Goal: Task Accomplishment & Management: Manage account settings

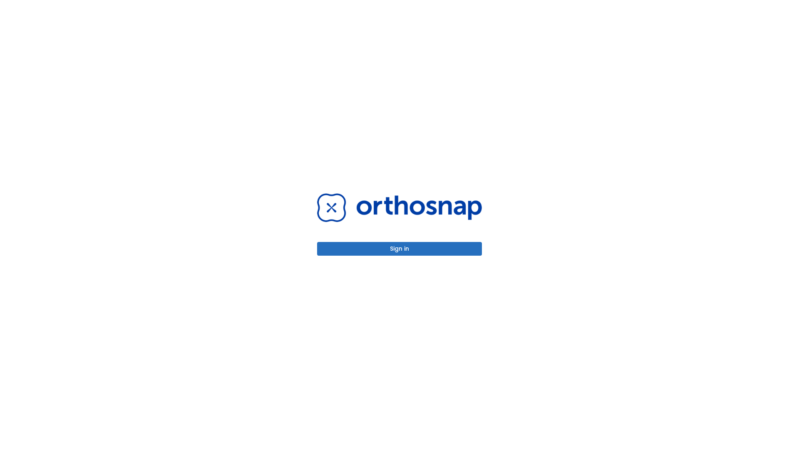
click at [399, 249] on button "Sign in" at bounding box center [399, 249] width 165 height 14
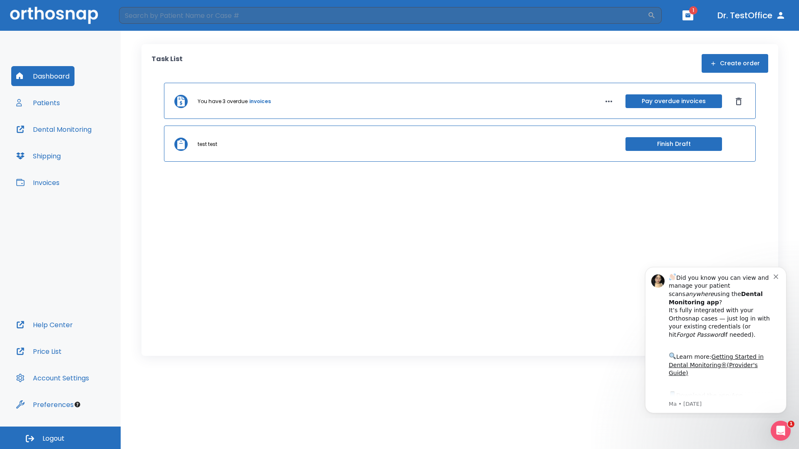
click at [60, 438] on span "Logout" at bounding box center [53, 438] width 22 height 9
